Goal: Task Accomplishment & Management: Manage account settings

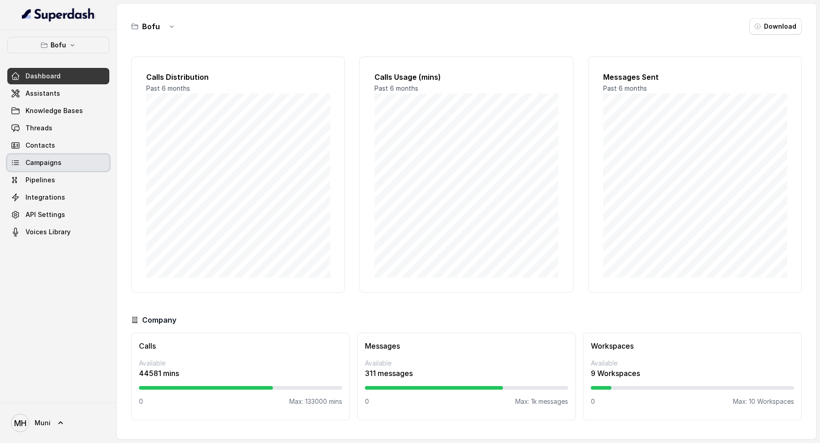
click at [62, 165] on link "Campaigns" at bounding box center [58, 162] width 102 height 16
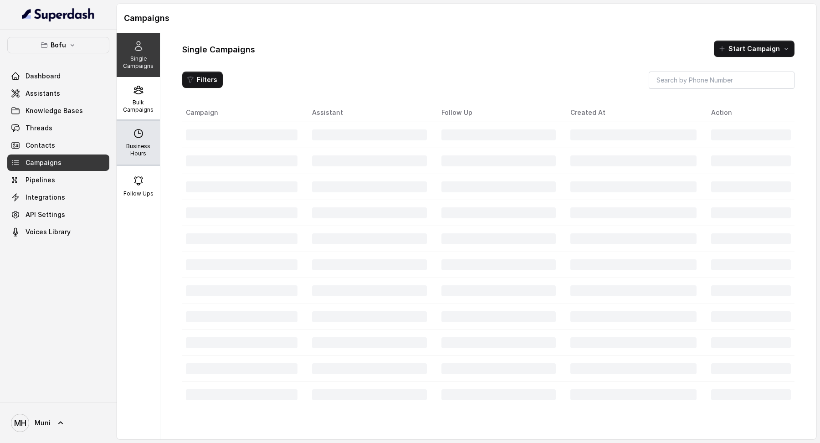
click at [133, 123] on div "Business Hours" at bounding box center [138, 143] width 43 height 44
select select "UTC"
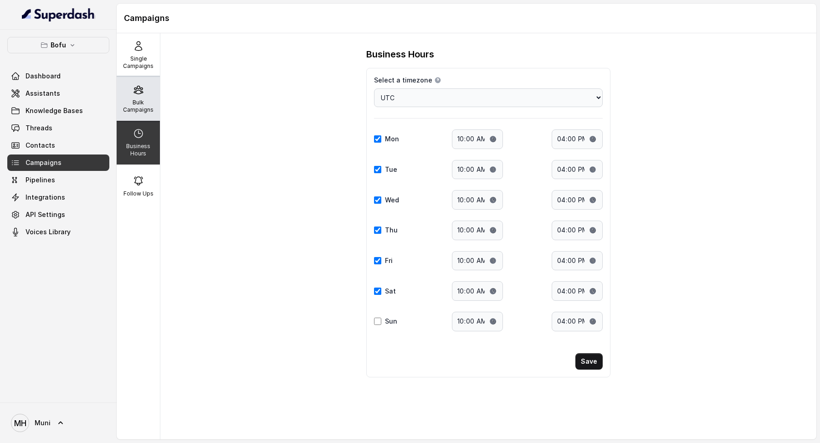
click at [133, 113] on p "Bulk Campaigns" at bounding box center [138, 106] width 36 height 15
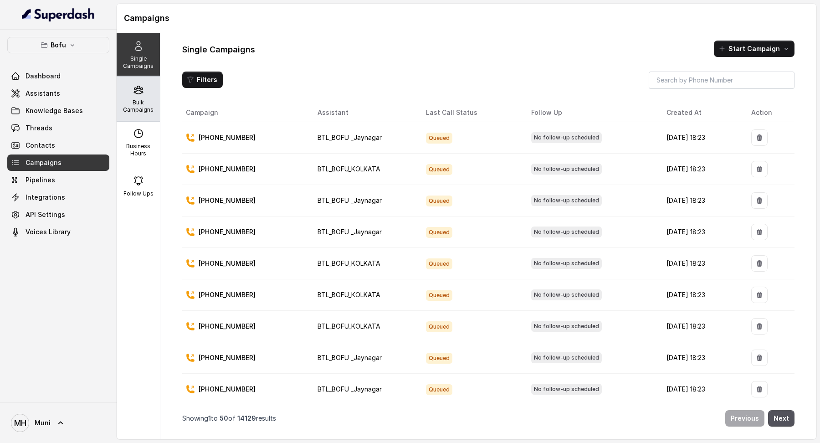
click at [147, 106] on p "Bulk Campaigns" at bounding box center [138, 106] width 36 height 15
click at [154, 112] on p "Bulk Campaigns" at bounding box center [138, 106] width 36 height 15
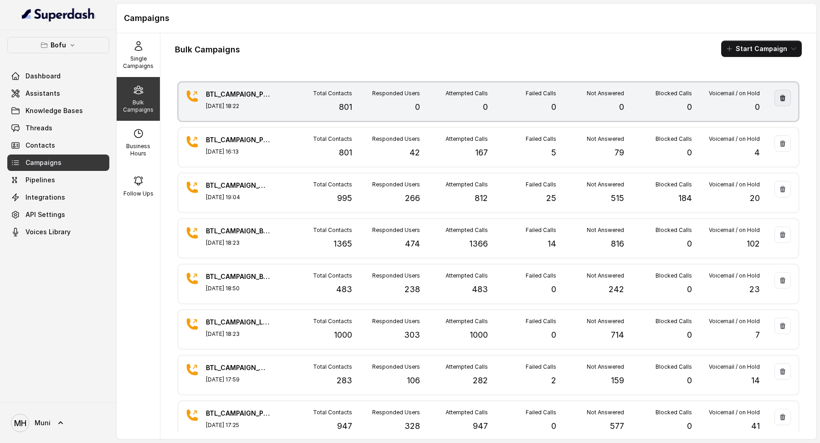
click at [779, 99] on icon "button" at bounding box center [782, 97] width 7 height 7
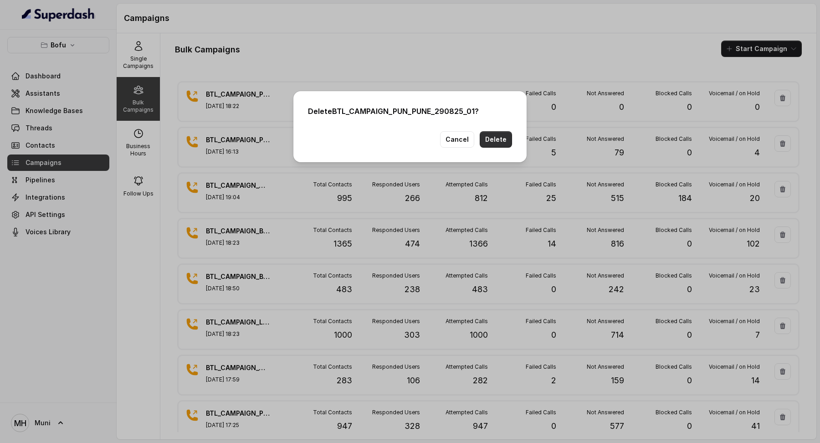
click at [495, 144] on button "Delete" at bounding box center [496, 139] width 32 height 16
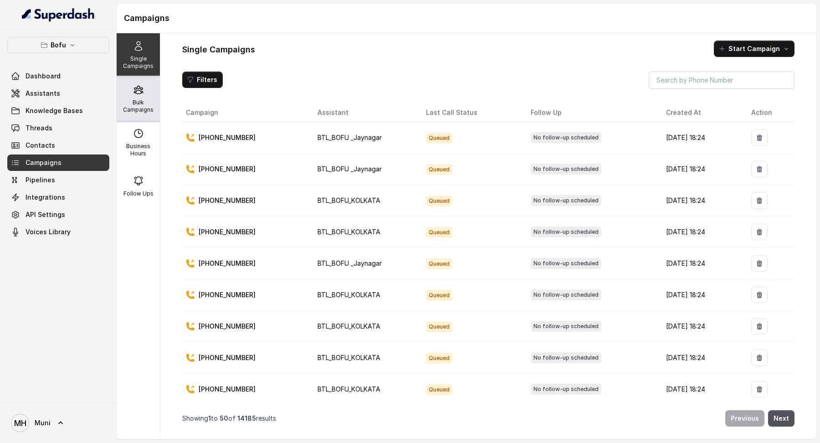
click at [143, 84] on icon at bounding box center [138, 89] width 11 height 11
click at [146, 96] on div "Bulk Campaigns" at bounding box center [138, 99] width 43 height 44
click at [123, 105] on p "Bulk Campaigns" at bounding box center [138, 106] width 36 height 15
click at [150, 98] on div "Bulk Campaigns" at bounding box center [138, 99] width 43 height 44
click at [141, 102] on p "Bulk Campaigns" at bounding box center [138, 106] width 36 height 15
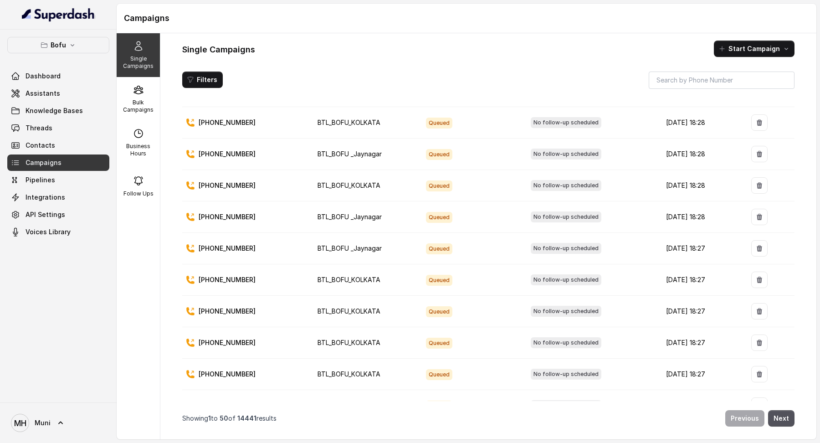
scroll to position [182, 0]
